Goal: Task Accomplishment & Management: Manage account settings

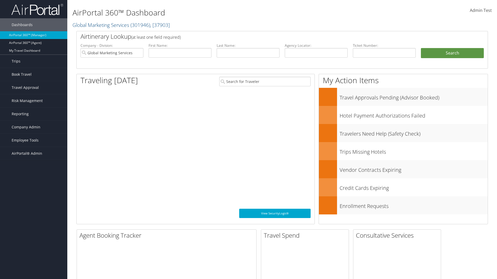
click at [34, 127] on span "Company Admin" at bounding box center [26, 127] width 29 height 13
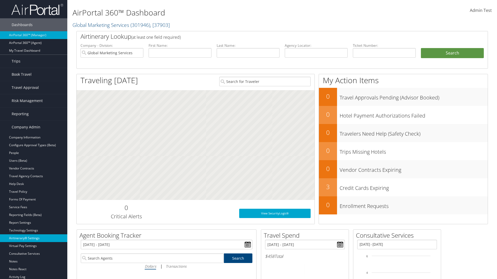
click at [34, 238] on link "Airtinerary® Settings" at bounding box center [33, 239] width 67 height 8
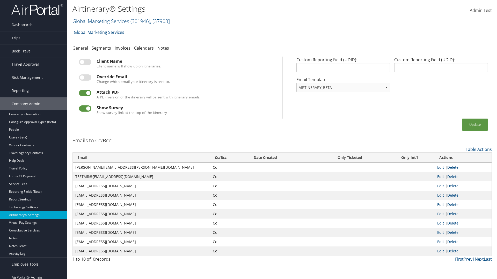
click at [101, 48] on link "Segments" at bounding box center [101, 48] width 19 height 6
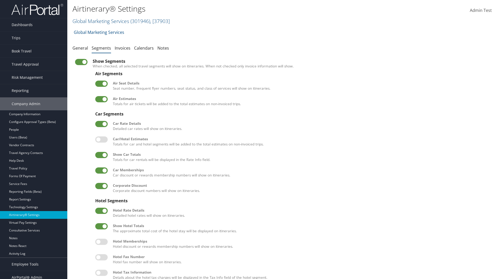
scroll to position [70, 0]
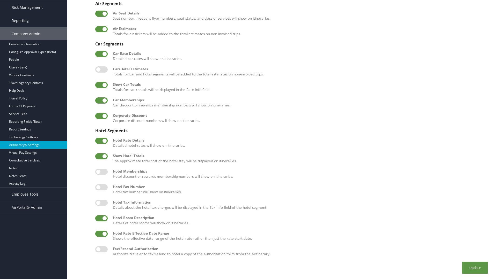
click at [101, 218] on label at bounding box center [101, 218] width 12 height 6
click at [101, 218] on input "checkbox" at bounding box center [99, 219] width 3 height 3
click at [101, 218] on label at bounding box center [101, 218] width 12 height 6
click at [101, 218] on input "checkbox" at bounding box center [99, 219] width 3 height 3
checkbox input "true"
